Goal: Information Seeking & Learning: Learn about a topic

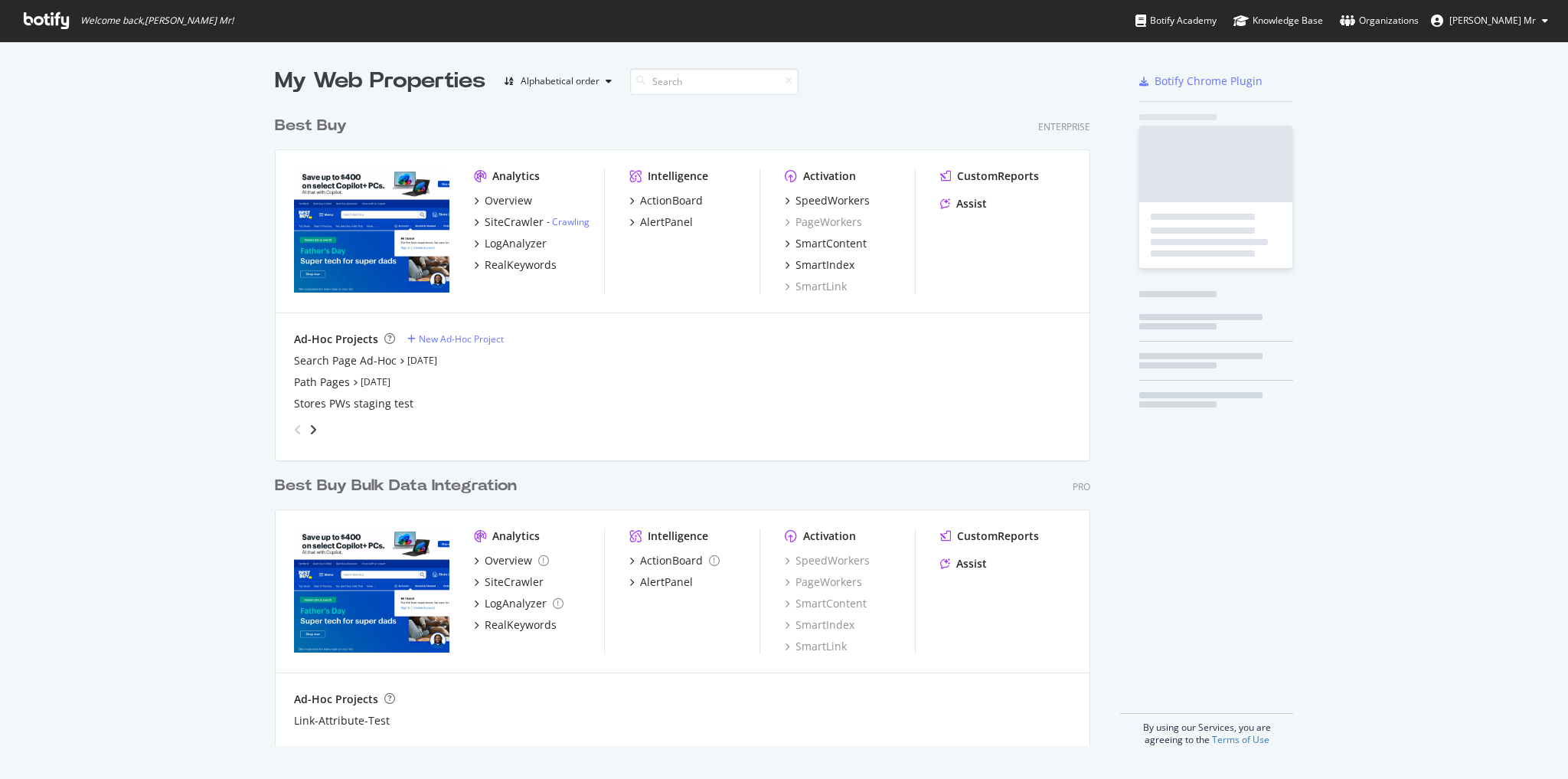
scroll to position [768, 1549]
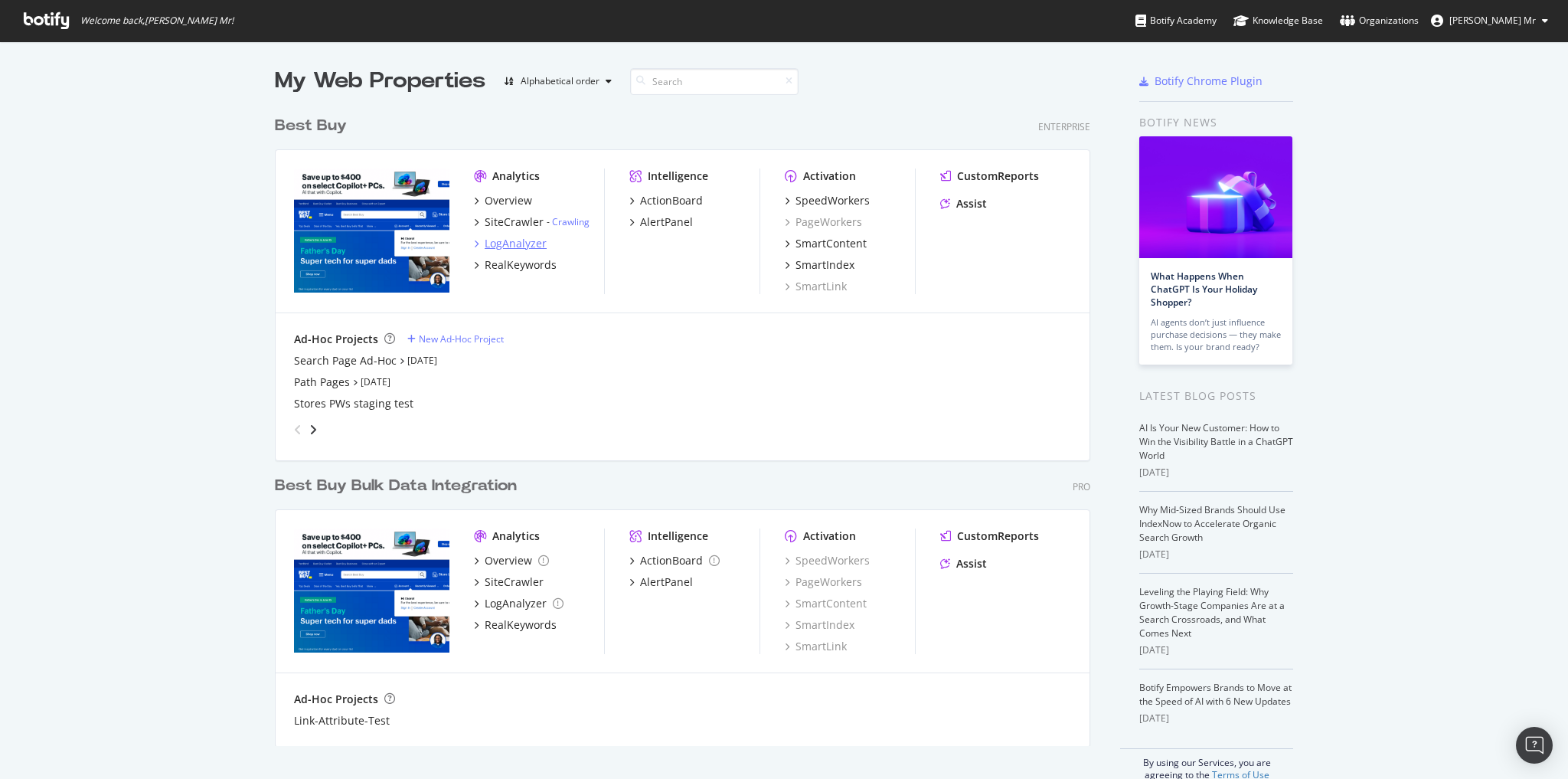
click at [513, 242] on div "LogAnalyzer" at bounding box center [515, 243] width 62 height 15
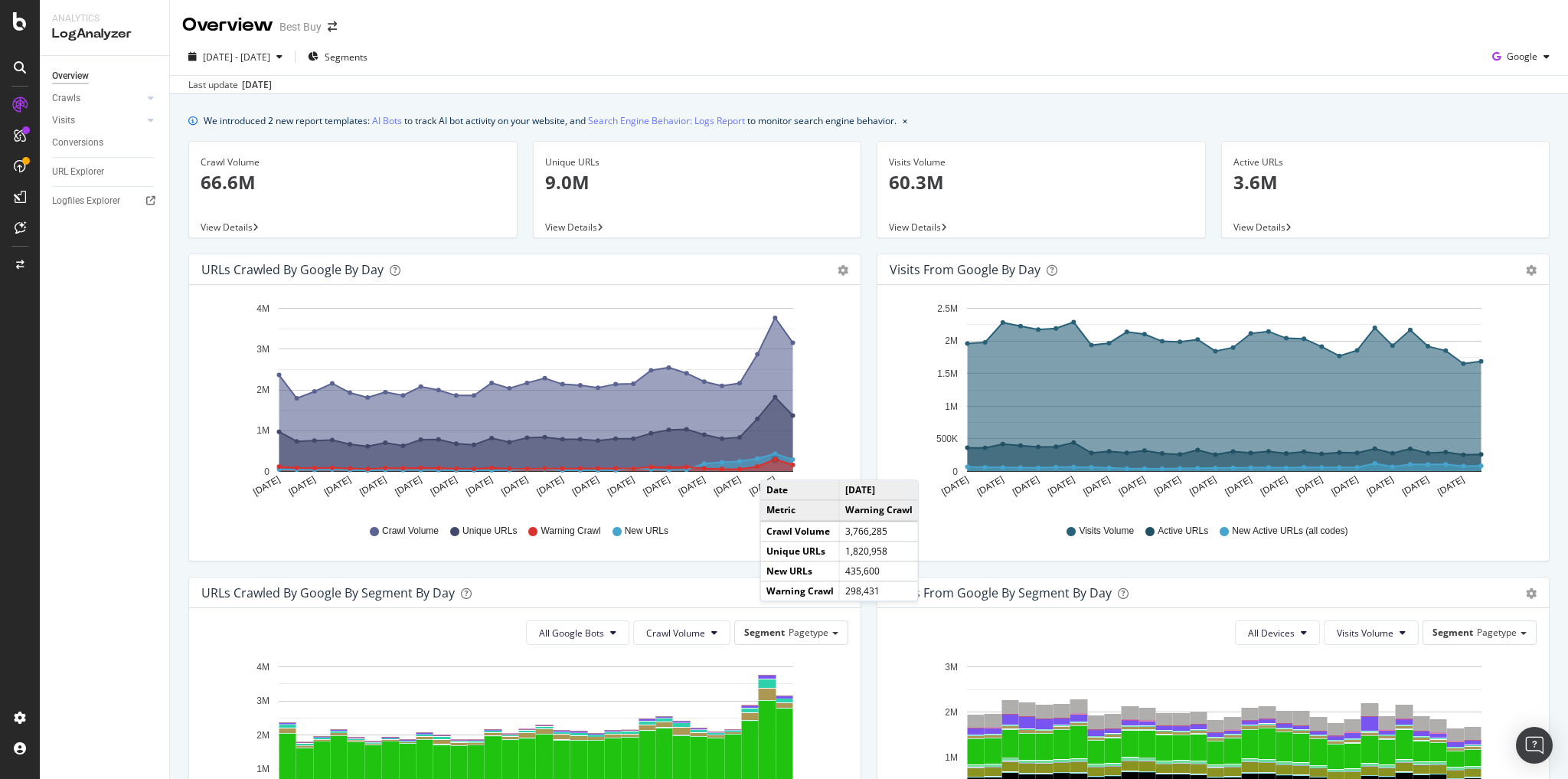
click at [775, 464] on icon "A chart." at bounding box center [536, 465] width 513 height 12
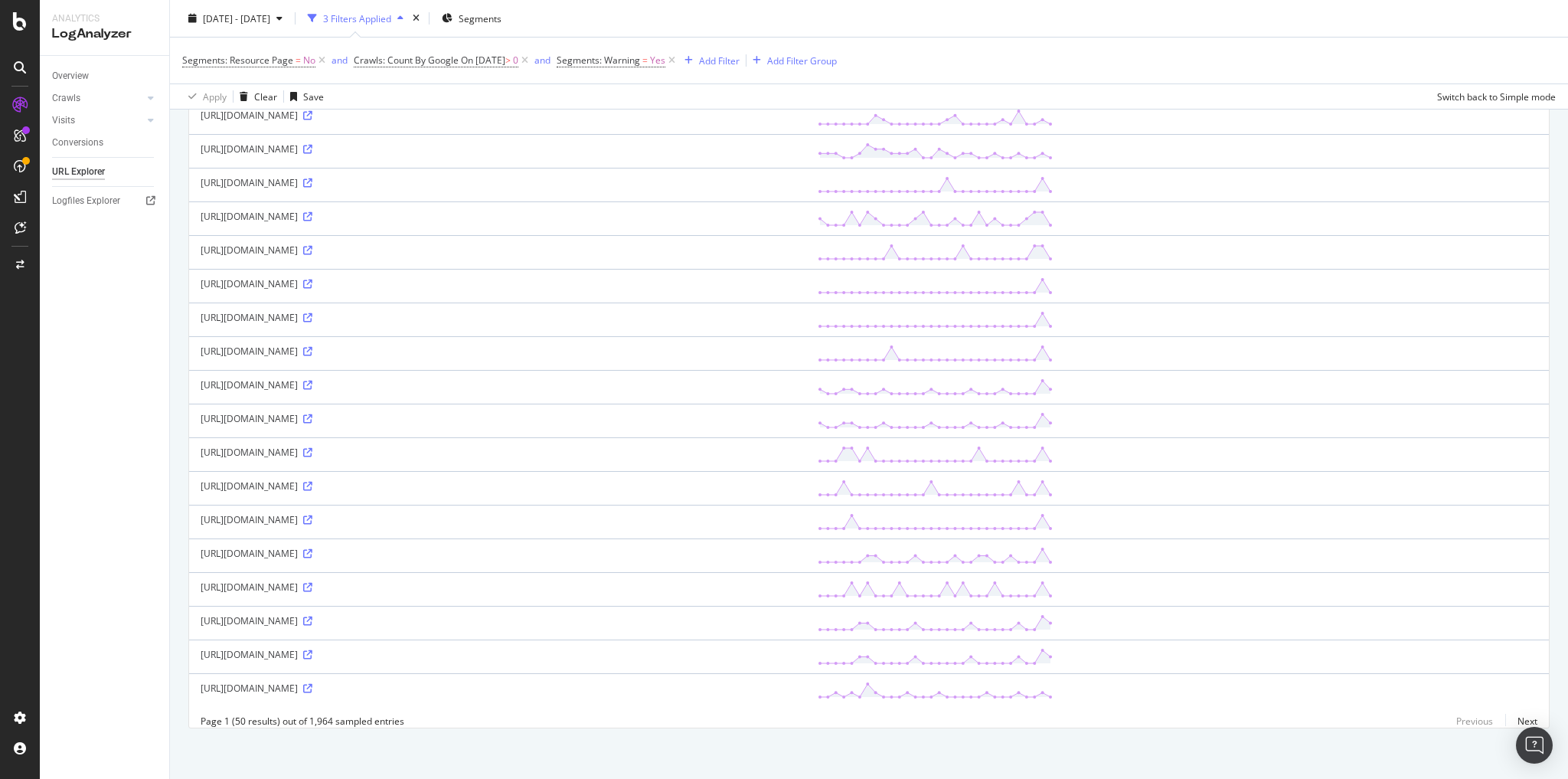
scroll to position [1254, 0]
click at [312, 515] on icon at bounding box center [307, 519] width 10 height 10
click at [312, 414] on icon at bounding box center [307, 419] width 10 height 10
click at [312, 683] on icon at bounding box center [307, 688] width 10 height 10
click at [1515, 716] on link "Next" at bounding box center [1521, 720] width 33 height 22
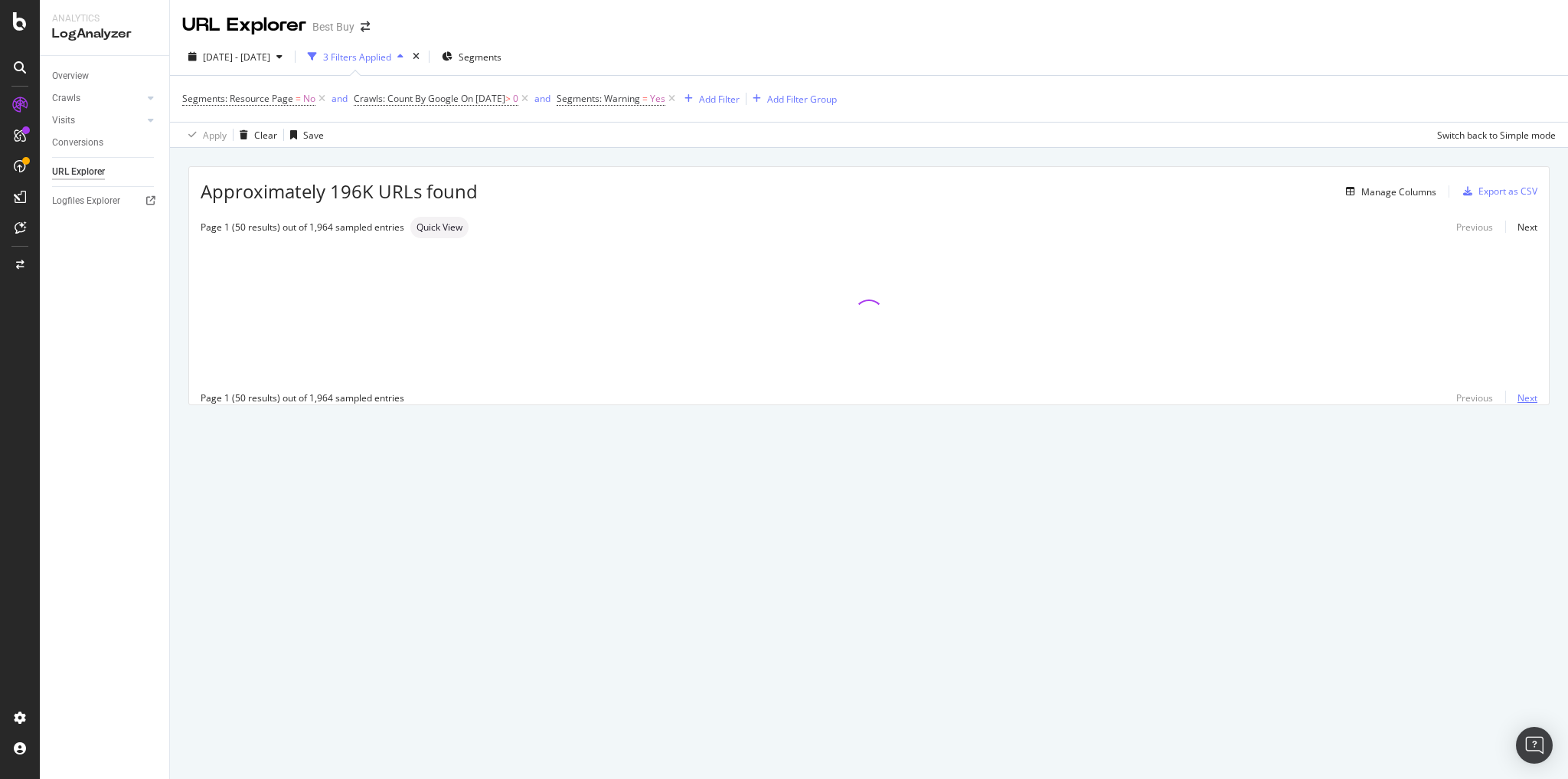
scroll to position [0, 0]
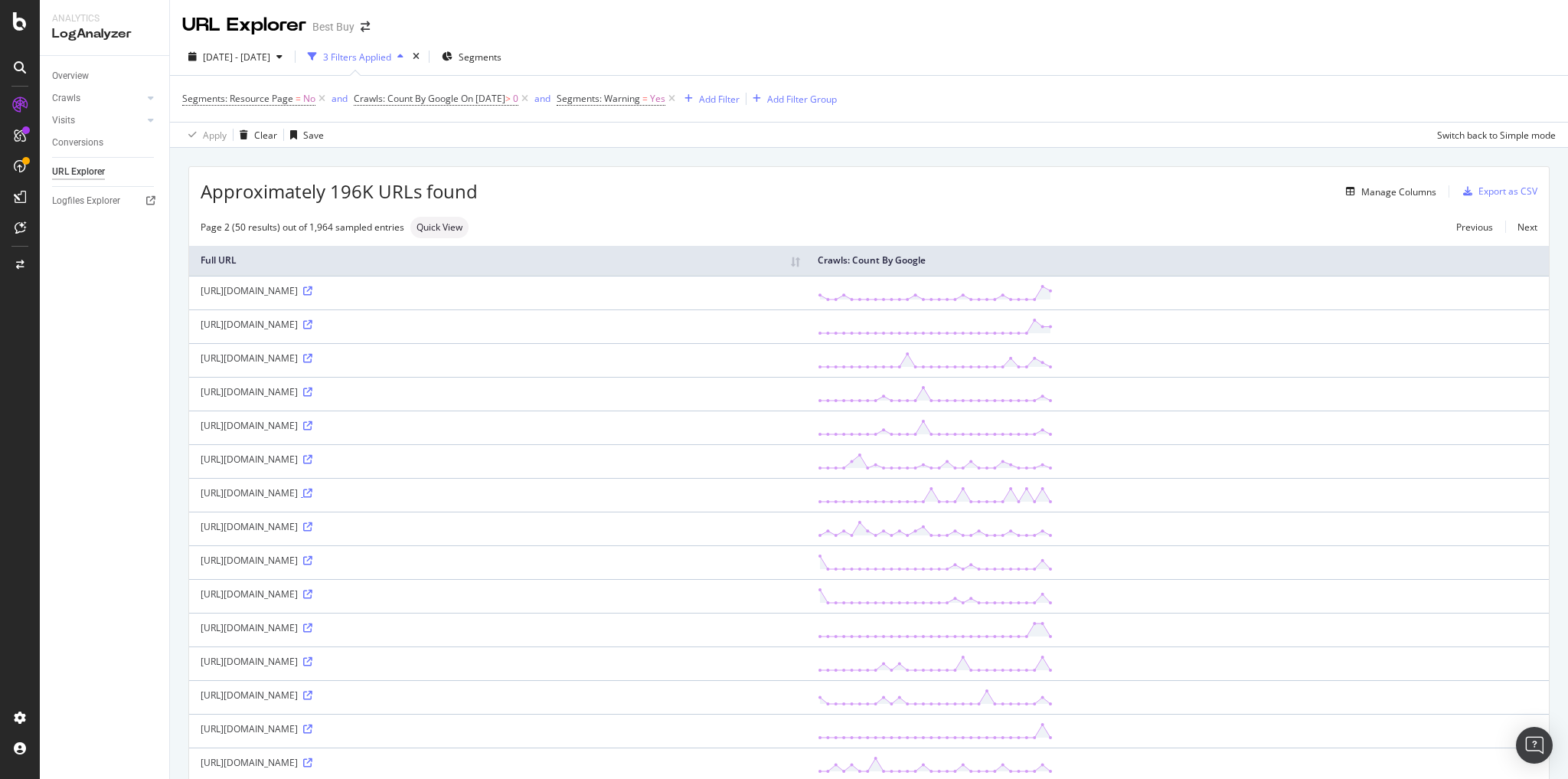
click at [312, 489] on icon at bounding box center [307, 493] width 10 height 10
click at [312, 657] on icon at bounding box center [307, 662] width 10 height 10
click at [90, 139] on div "Conversions" at bounding box center [78, 143] width 52 height 16
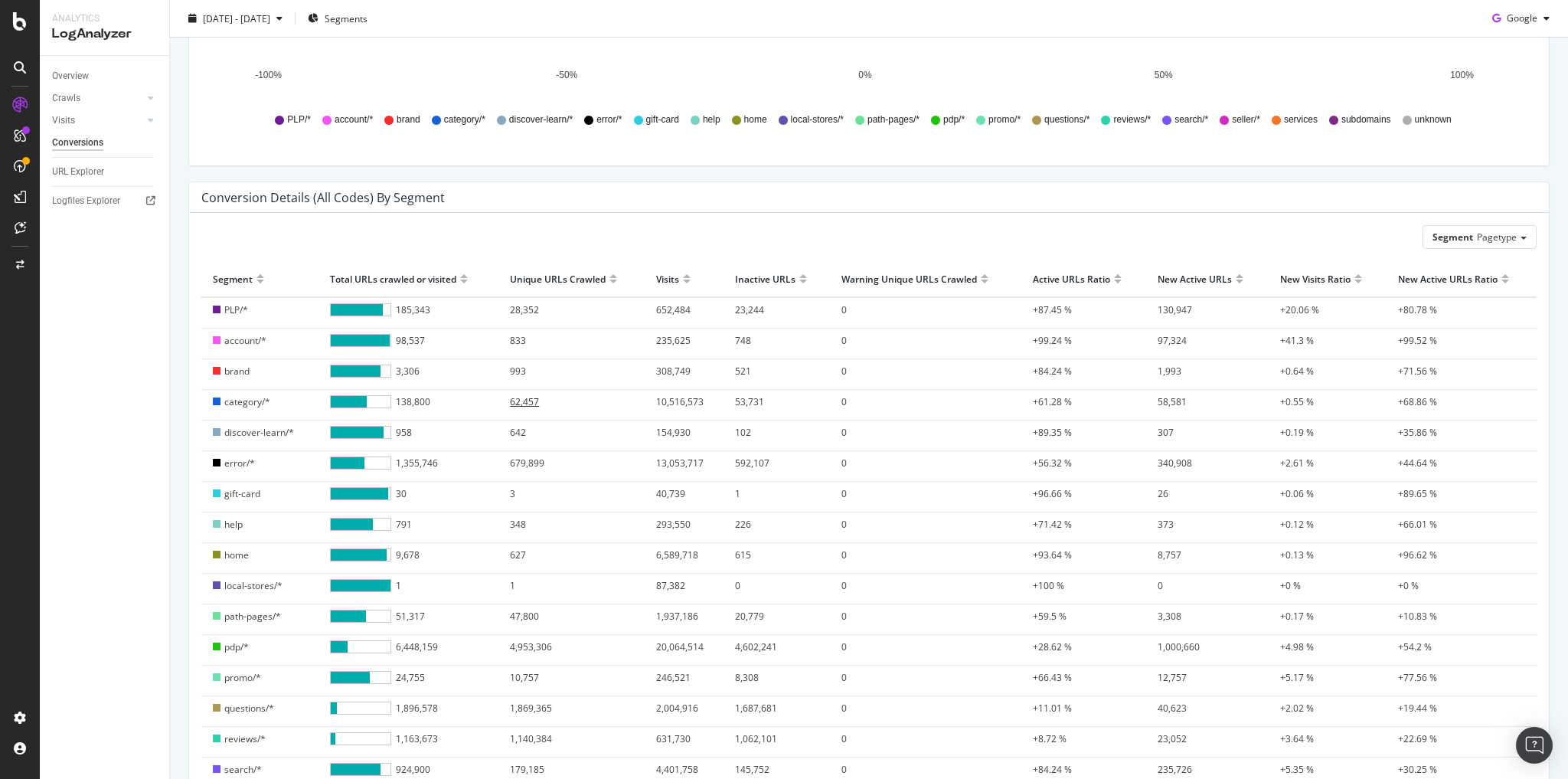
scroll to position [429, 0]
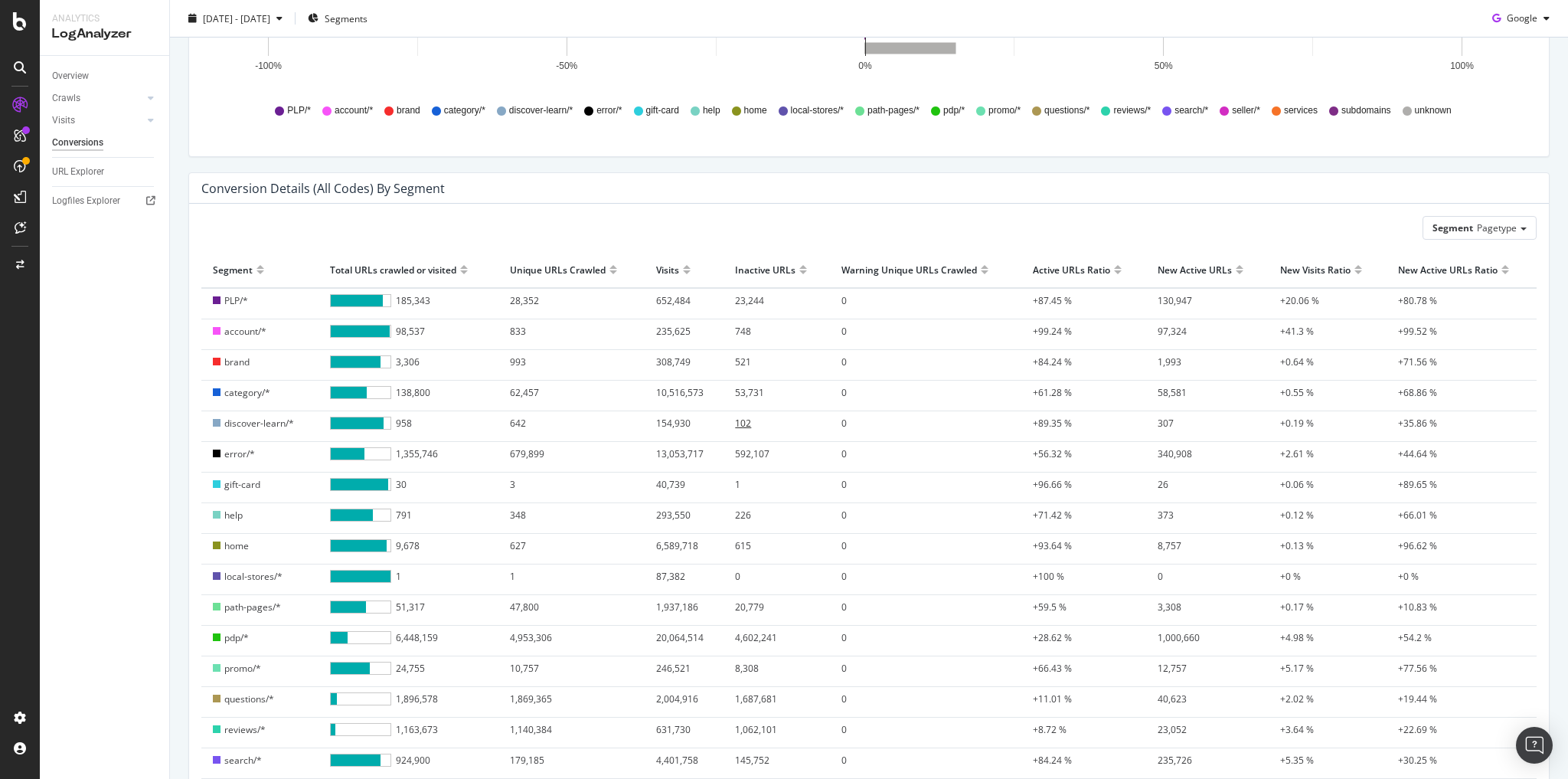
click at [741, 417] on span "102" at bounding box center [742, 424] width 16 height 13
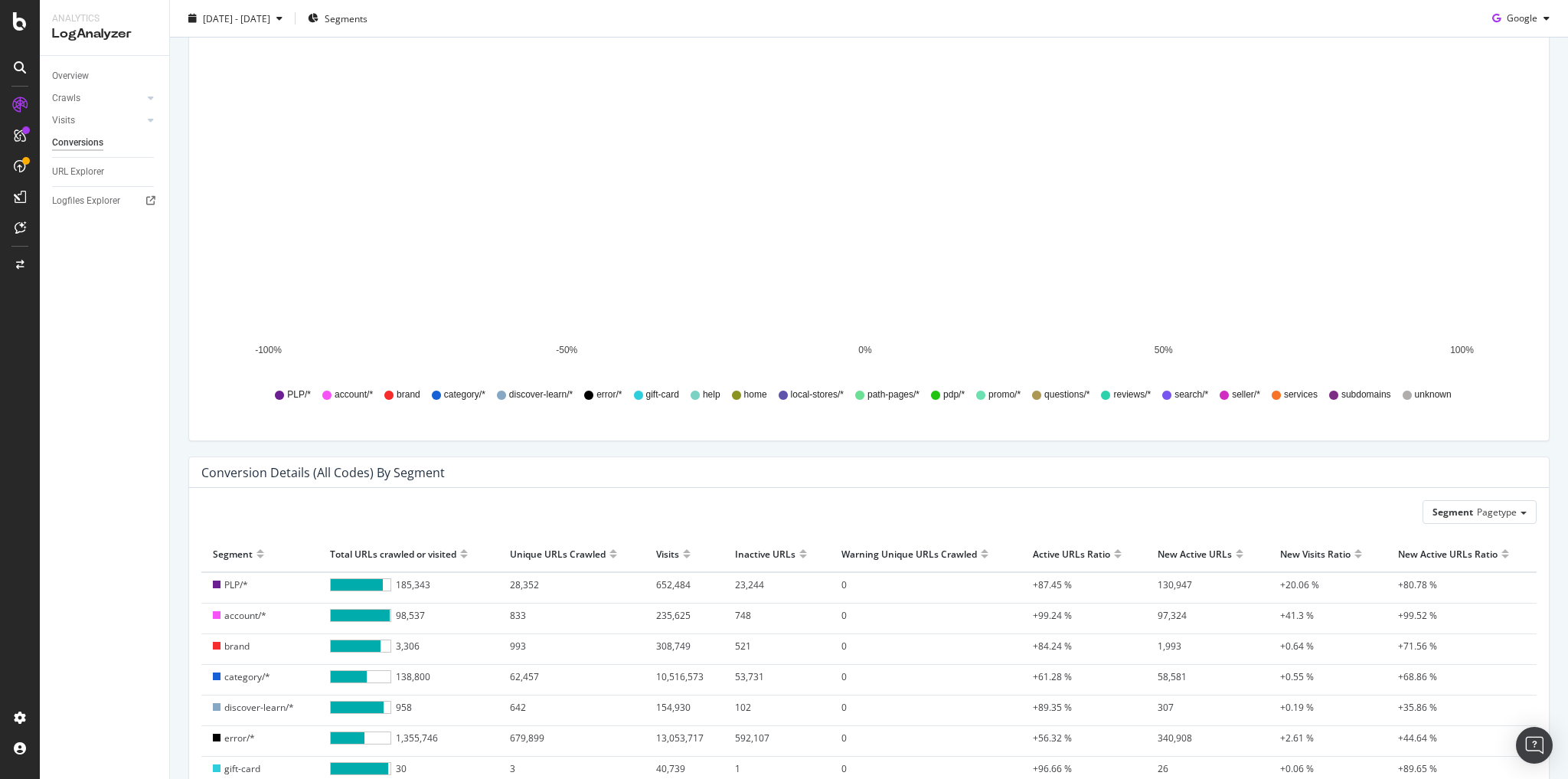
scroll to position [245, 0]
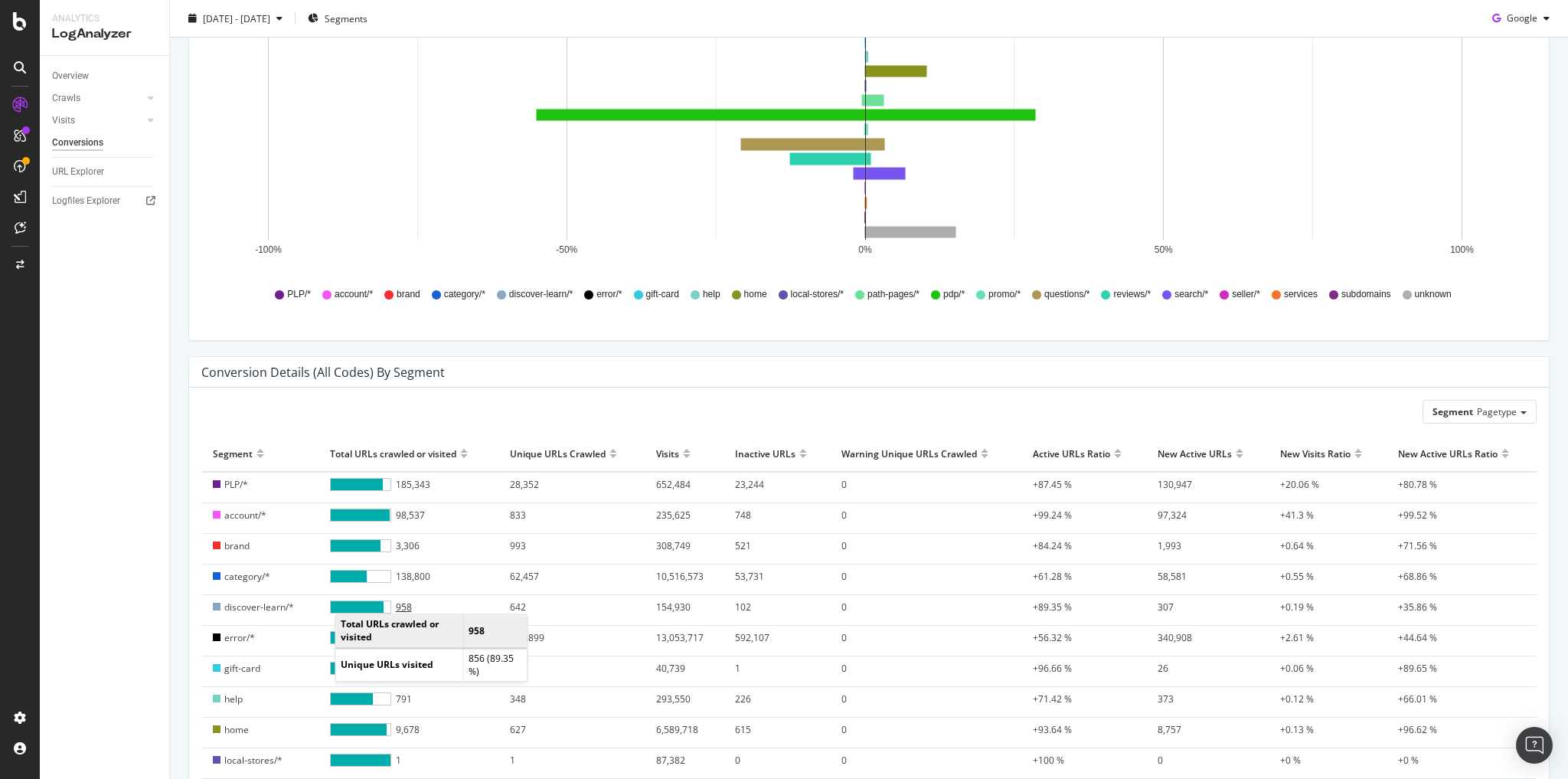
click at [350, 601] on div at bounding box center [357, 607] width 54 height 11
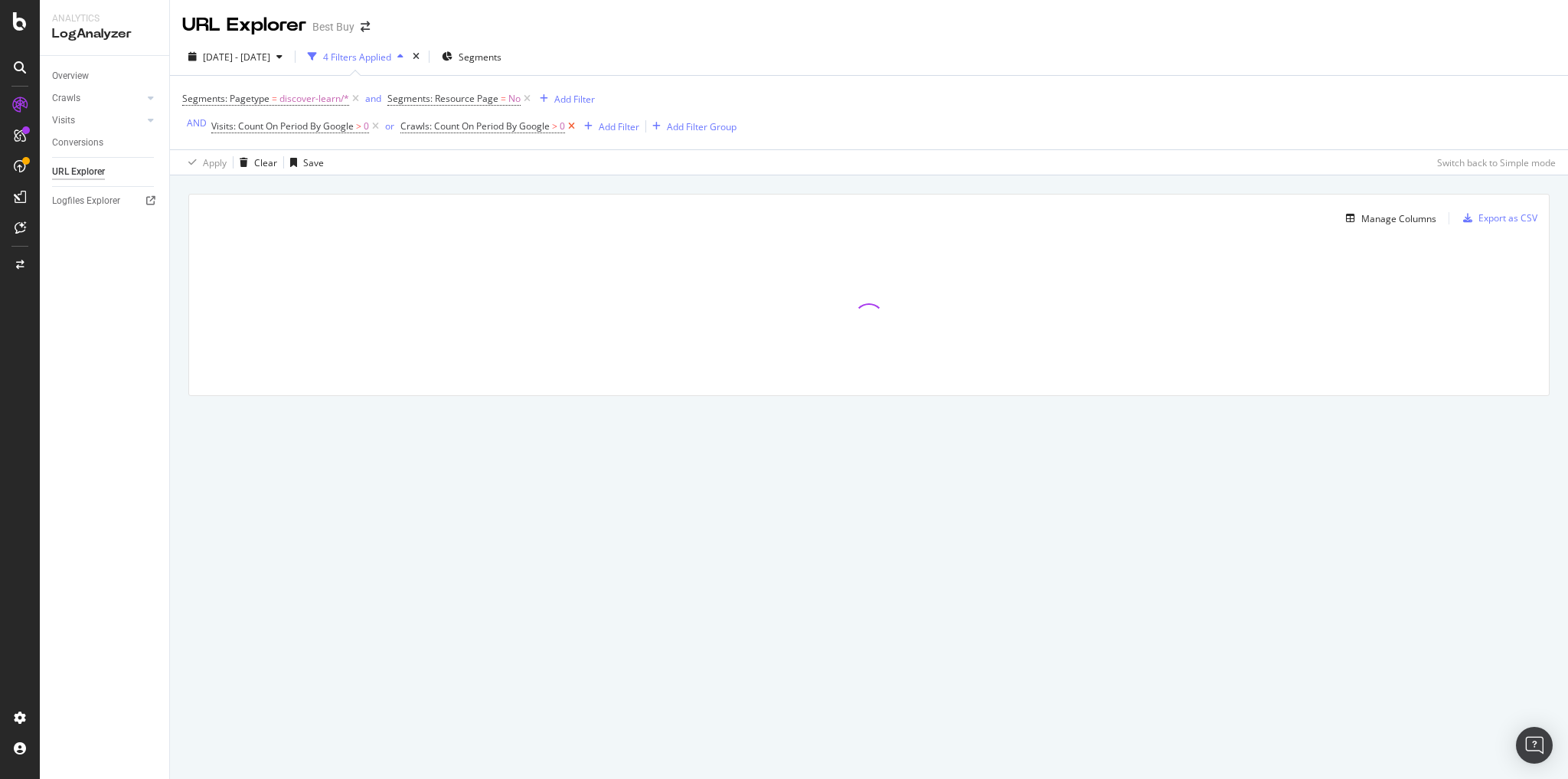
click at [567, 126] on icon at bounding box center [572, 126] width 13 height 15
click at [375, 126] on icon at bounding box center [375, 126] width 13 height 15
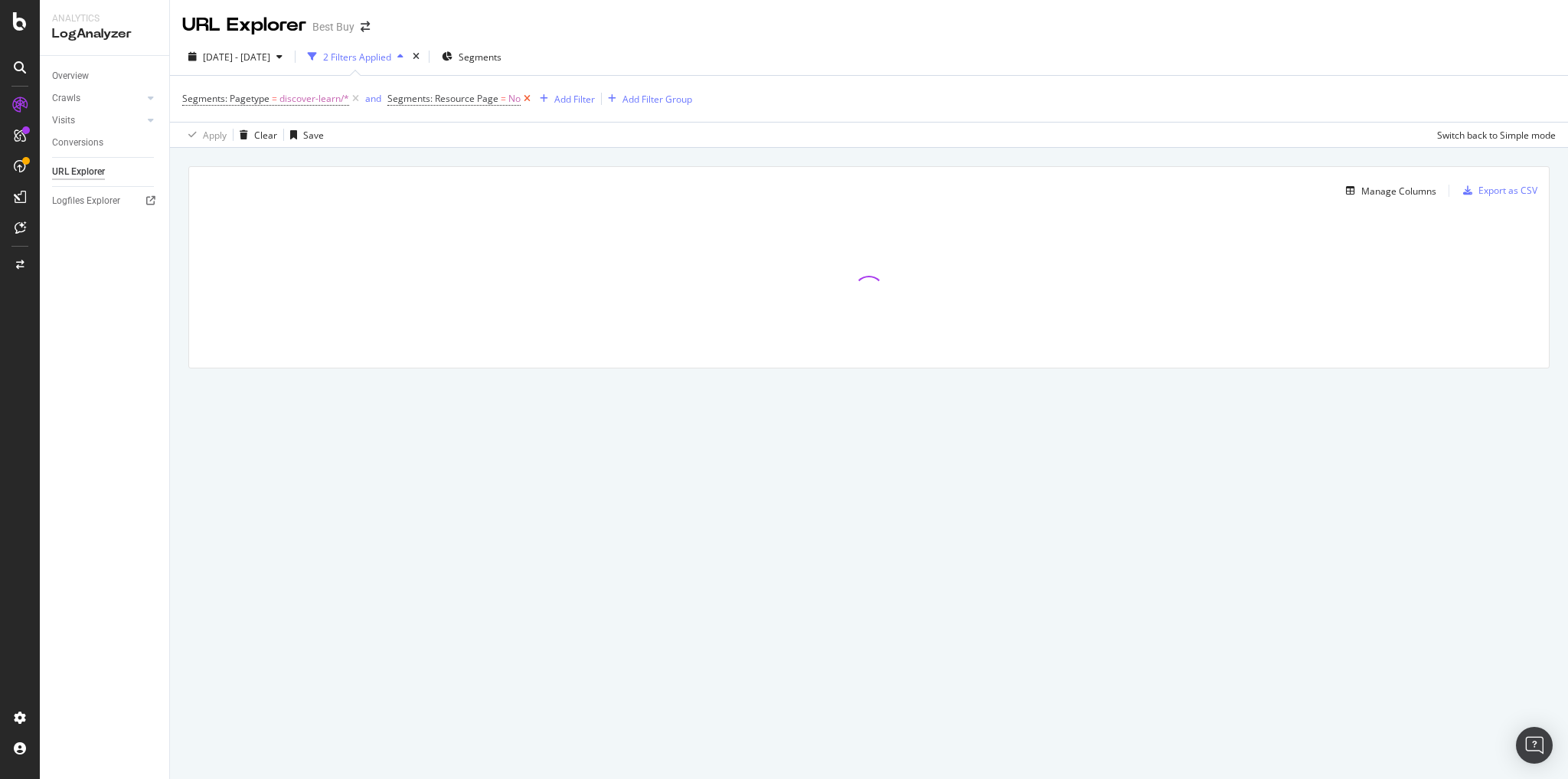
click at [524, 97] on icon at bounding box center [527, 99] width 13 height 15
